Goal: Task Accomplishment & Management: Manage account settings

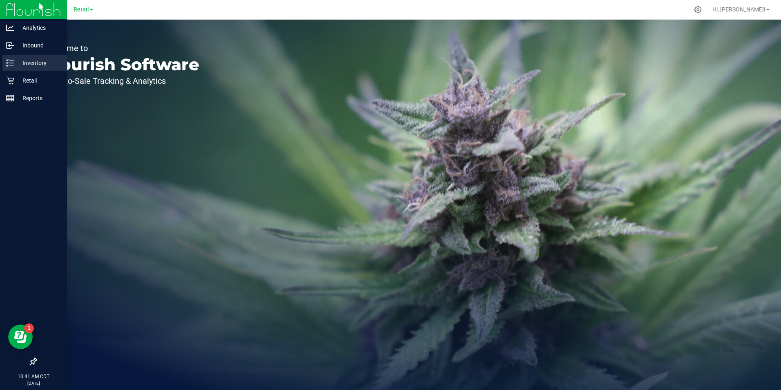
click at [11, 63] on line at bounding box center [11, 63] width 4 height 0
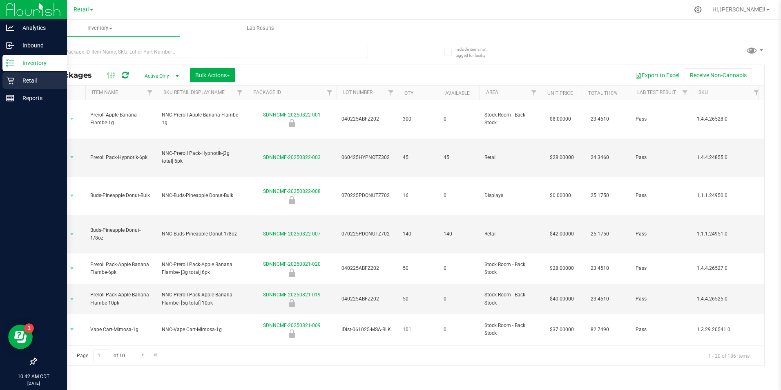
click at [41, 79] on p "Retail" at bounding box center [38, 81] width 49 height 10
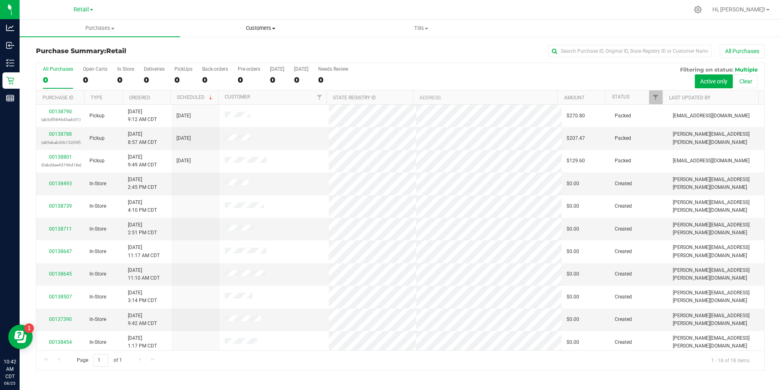
click at [265, 29] on span "Customers" at bounding box center [261, 28] width 160 height 7
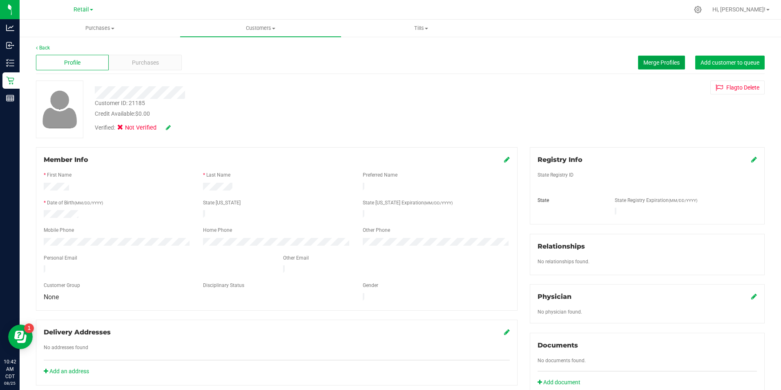
click at [376, 68] on button "Merge Profiles" at bounding box center [661, 63] width 47 height 14
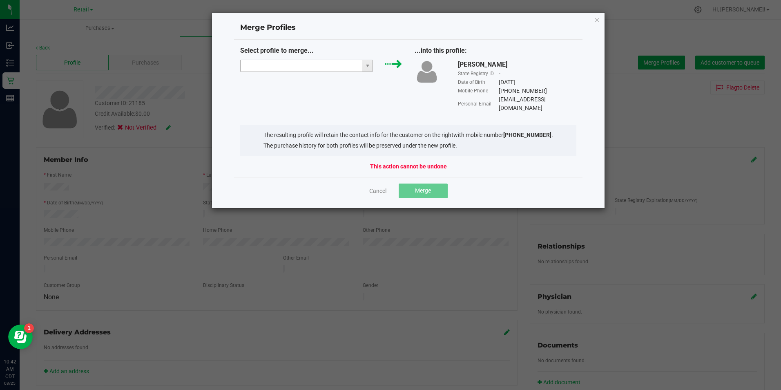
click at [339, 68] on input "NO DATA FOUND" at bounding box center [302, 65] width 122 height 11
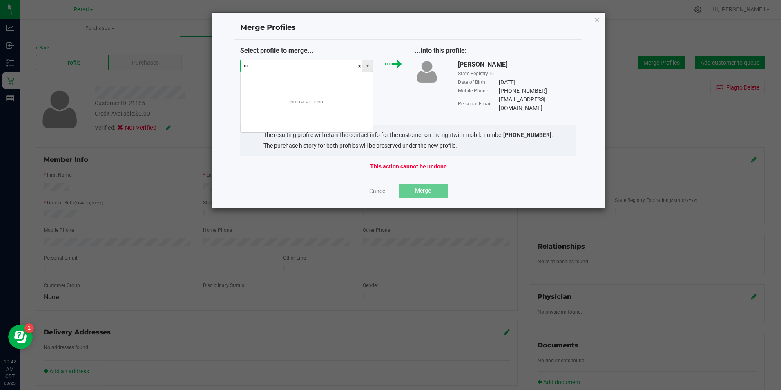
scroll to position [12, 133]
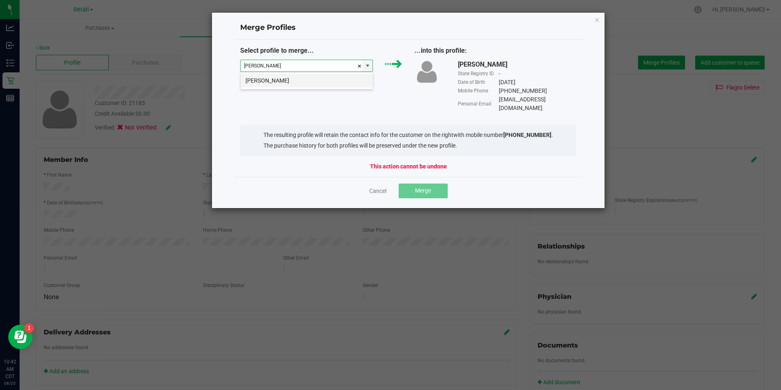
click at [307, 81] on li "[PERSON_NAME]" at bounding box center [307, 81] width 132 height 14
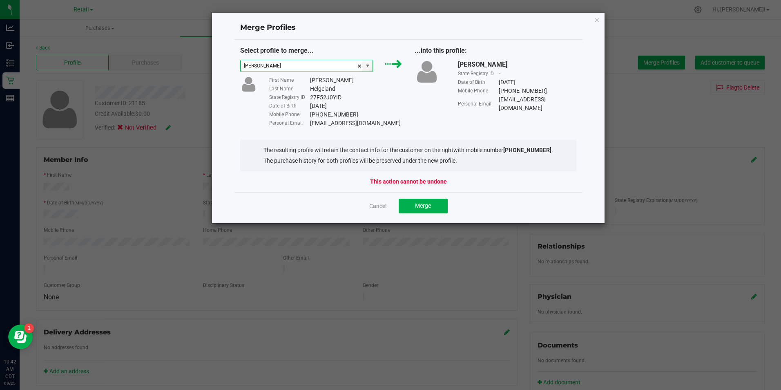
type input "[PERSON_NAME]"
drag, startPoint x: 310, startPoint y: 124, endPoint x: 378, endPoint y: 124, distance: 68.6
click at [376, 124] on div "[EMAIL_ADDRESS][DOMAIN_NAME]" at bounding box center [355, 123] width 91 height 9
copy div "[EMAIL_ADDRESS][DOMAIN_NAME]"
drag, startPoint x: 499, startPoint y: 99, endPoint x: 575, endPoint y: 101, distance: 75.6
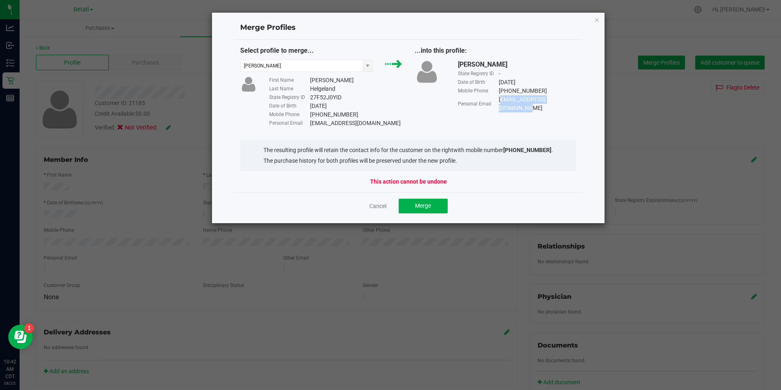
click at [376, 101] on div "Personal Email [EMAIL_ADDRESS][DOMAIN_NAME]" at bounding box center [517, 103] width 118 height 17
copy div "[EMAIL_ADDRESS][DOMAIN_NAME]"
click at [376, 203] on span "Merge" at bounding box center [423, 205] width 16 height 7
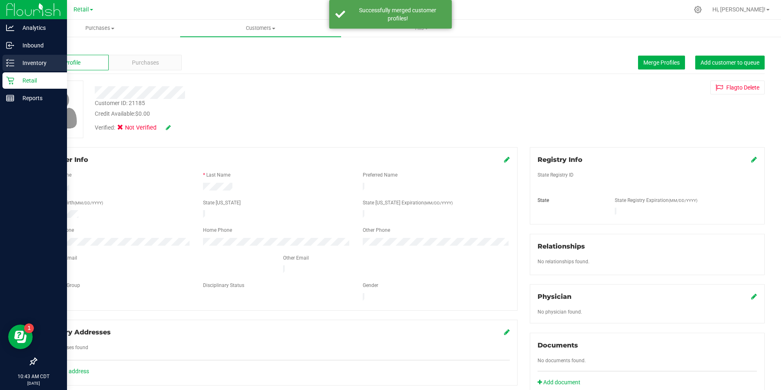
click at [12, 68] on div "Inventory" at bounding box center [34, 63] width 65 height 16
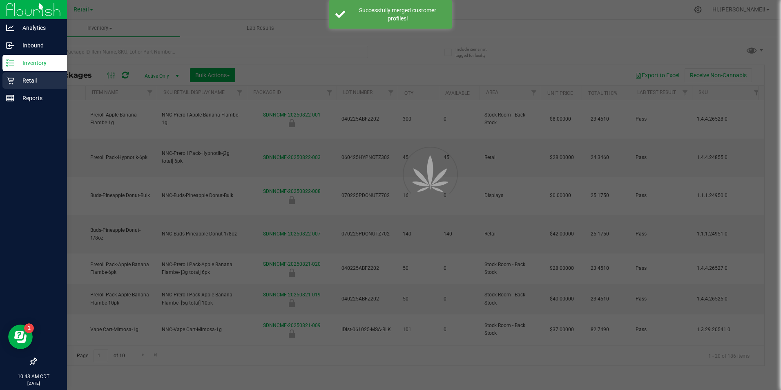
drag, startPoint x: 16, startPoint y: 73, endPoint x: 26, endPoint y: 83, distance: 13.6
click at [16, 73] on div "Retail" at bounding box center [34, 80] width 65 height 16
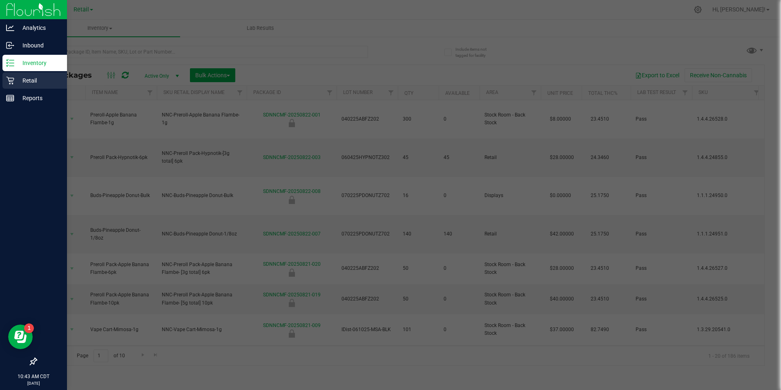
click at [26, 83] on p "Retail" at bounding box center [38, 81] width 49 height 10
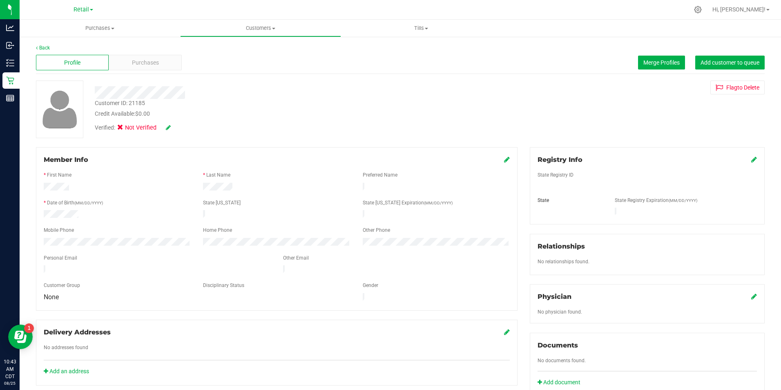
click at [170, 126] on icon at bounding box center [168, 128] width 5 height 6
click at [125, 129] on icon at bounding box center [122, 129] width 5 height 0
click at [0, 0] on input "Medical" at bounding box center [0, 0] width 0 height 0
click at [182, 129] on icon at bounding box center [179, 128] width 7 height 6
click at [376, 163] on div "Registry Info" at bounding box center [647, 160] width 219 height 10
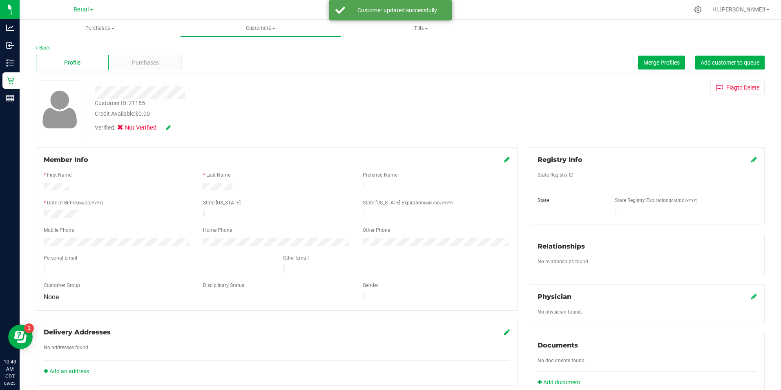
click at [376, 161] on icon at bounding box center [754, 159] width 6 height 7
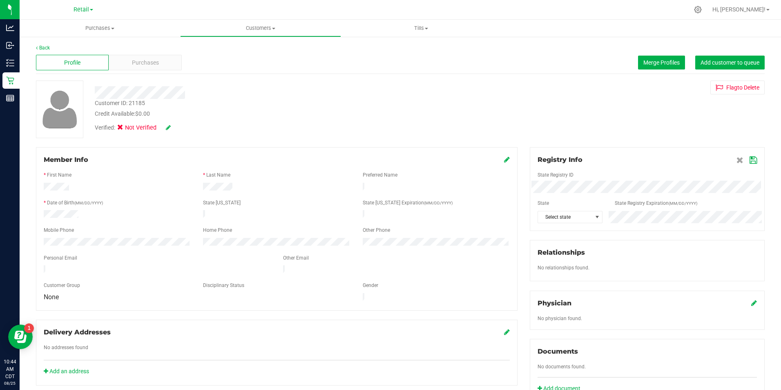
click at [376, 181] on div "State Registry ID State State Registry Expiration (MM/DD/YYYY) Select state" at bounding box center [647, 194] width 219 height 58
click at [376, 221] on span "Select state" at bounding box center [565, 216] width 54 height 11
click at [376, 245] on li "SD" at bounding box center [565, 243] width 63 height 14
click at [376, 129] on div "Customer ID: 21185 Credit Available: $0.00 Verified: Not Verified Flag to [GEOG…" at bounding box center [400, 109] width 741 height 58
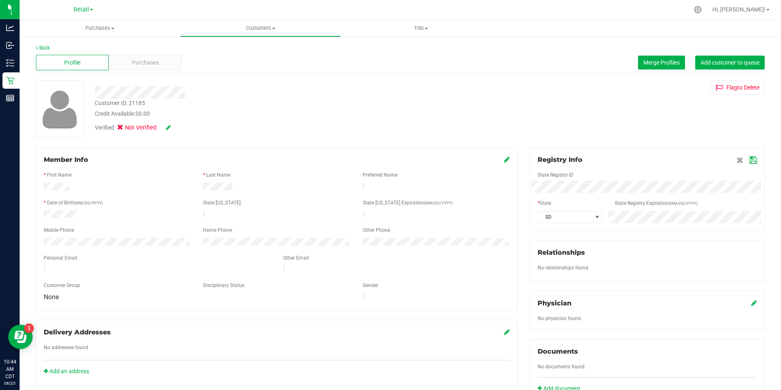
click at [376, 159] on icon at bounding box center [753, 160] width 7 height 7
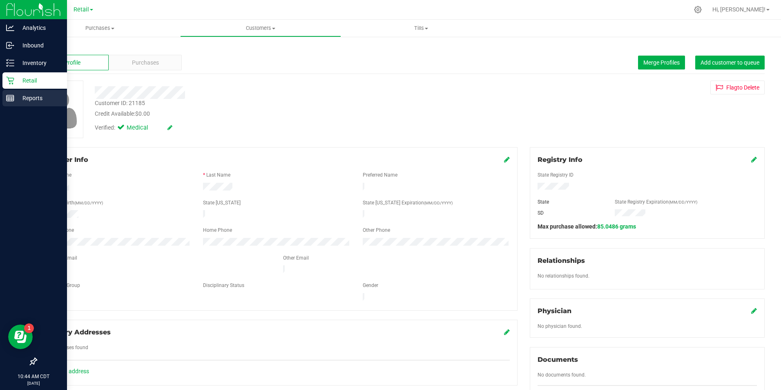
click at [12, 98] on icon at bounding box center [10, 98] width 8 height 8
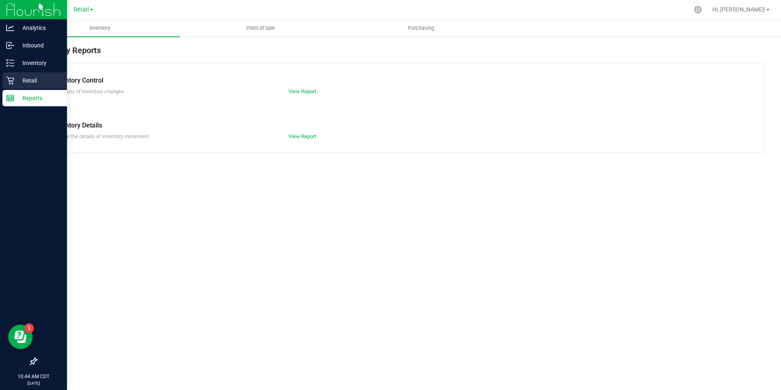
click at [22, 85] on p "Retail" at bounding box center [38, 81] width 49 height 10
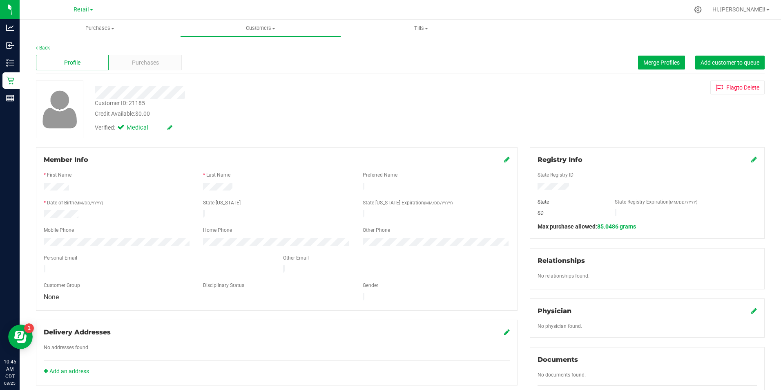
click at [47, 46] on link "Back" at bounding box center [43, 48] width 14 height 6
click at [47, 48] on link "Back" at bounding box center [43, 48] width 14 height 6
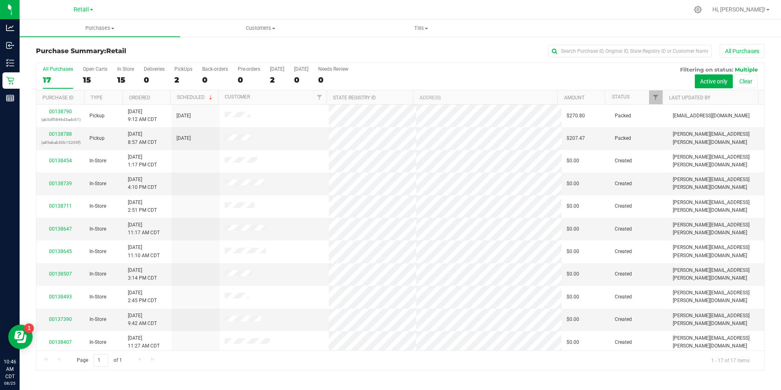
drag, startPoint x: 756, startPoint y: 11, endPoint x: 758, endPoint y: 16, distance: 5.6
click at [376, 11] on span "Hi, [PERSON_NAME]!" at bounding box center [738, 9] width 53 height 7
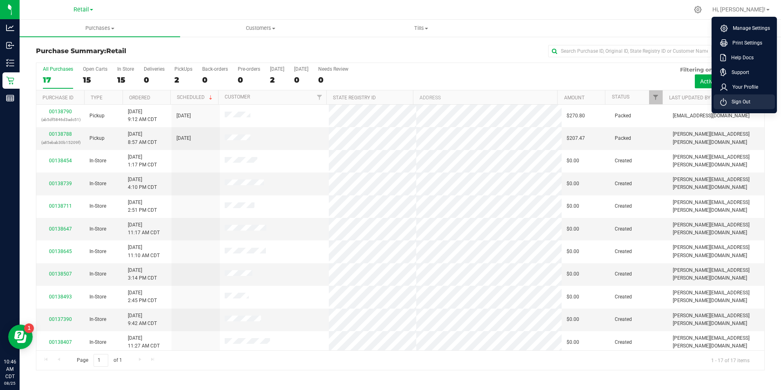
click at [376, 98] on span "Sign Out" at bounding box center [739, 102] width 24 height 8
